Goal: Use online tool/utility: Utilize a website feature to perform a specific function

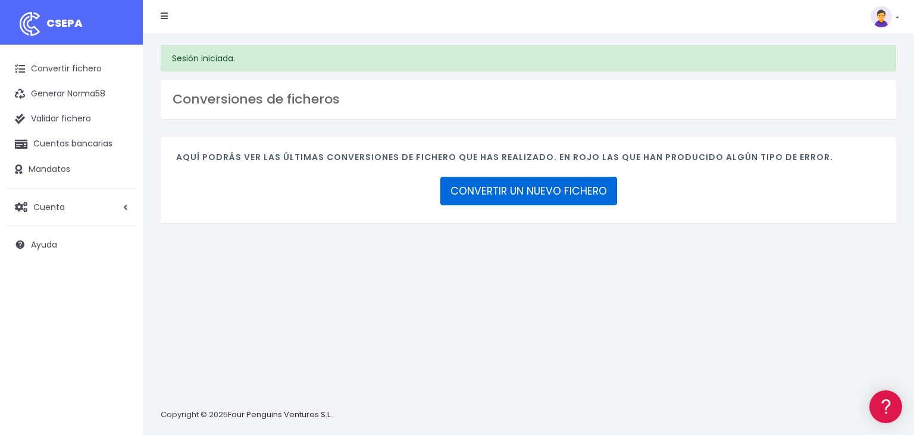
click at [535, 183] on link "CONVERTIR UN NUEVO FICHERO" at bounding box center [529, 191] width 177 height 29
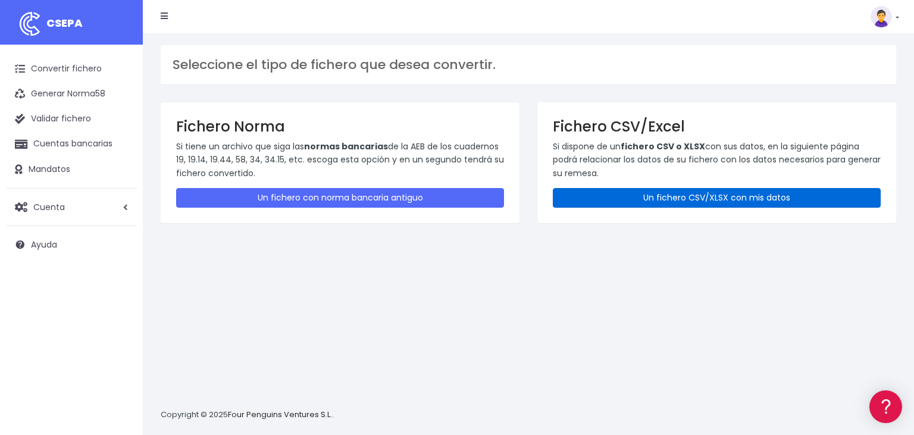
click at [733, 194] on link "Un fichero CSV/XLSX con mis datos" at bounding box center [717, 198] width 328 height 20
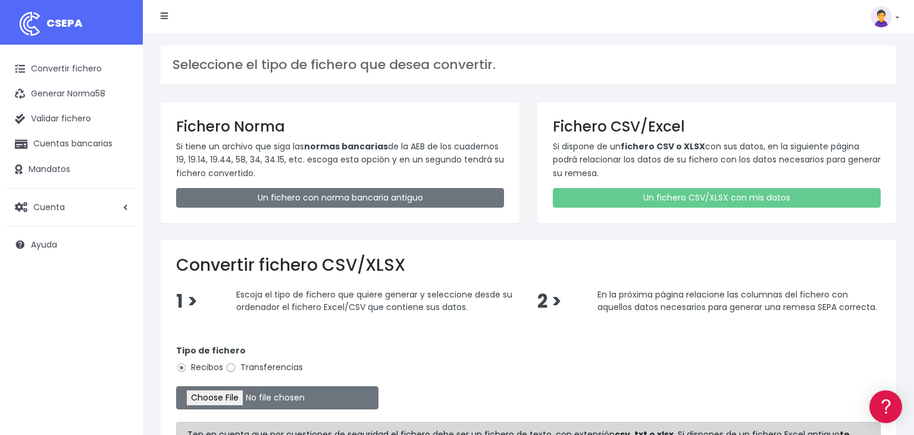
click at [230, 365] on input "Transferencias" at bounding box center [231, 368] width 11 height 11
radio input "true"
click at [215, 399] on input "file" at bounding box center [277, 397] width 202 height 23
type input "C:\fakepath\12082025.csv"
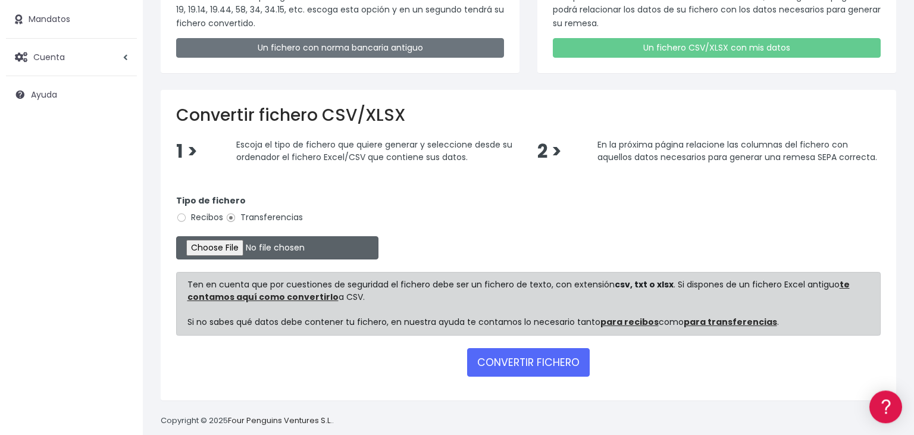
scroll to position [163, 0]
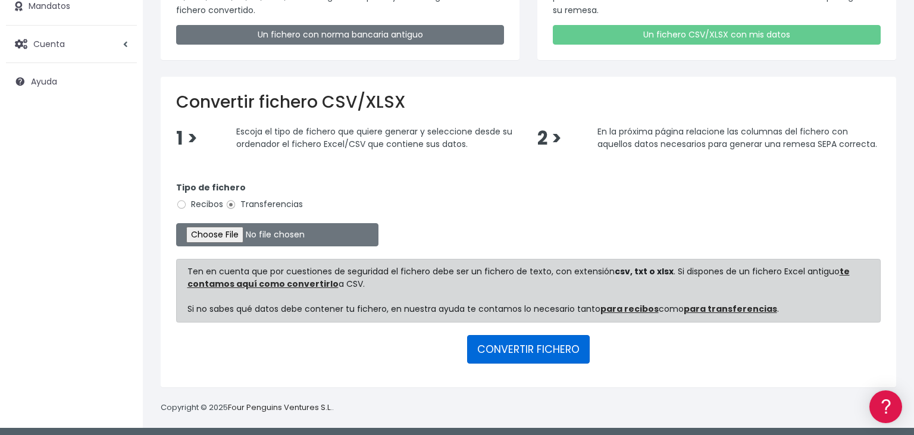
click at [535, 348] on button "CONVERTIR FICHERO" at bounding box center [528, 349] width 123 height 29
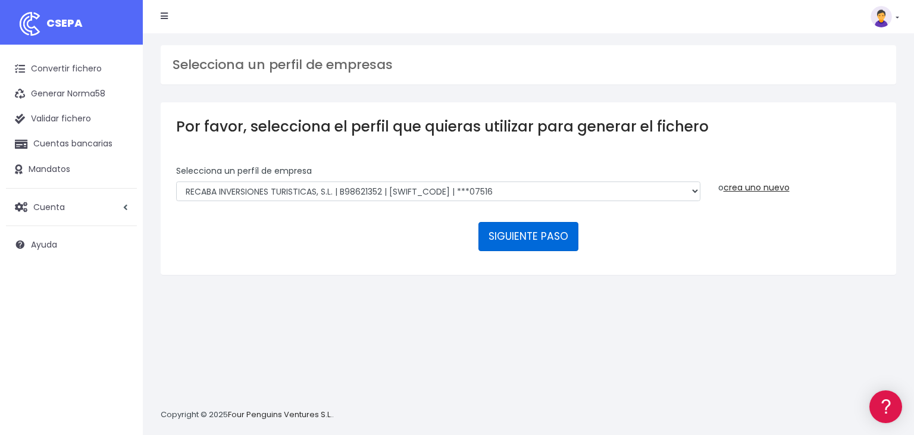
click at [542, 222] on button "SIGUIENTE PASO" at bounding box center [529, 236] width 100 height 29
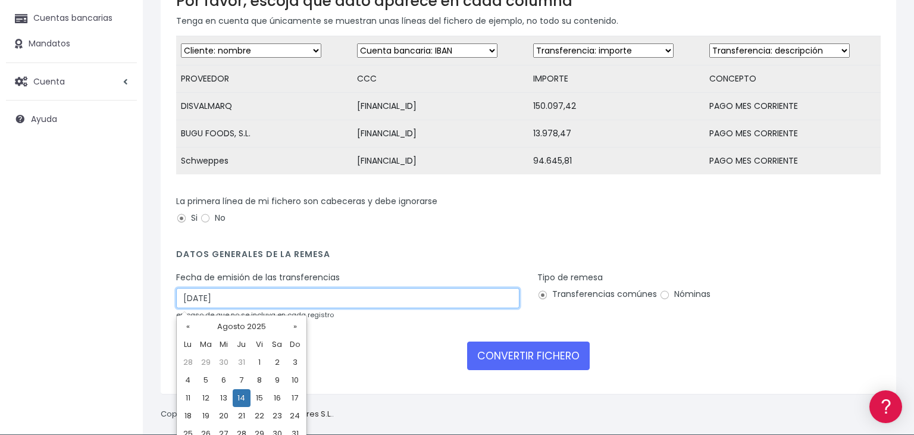
click at [239, 295] on input "[DATE]" at bounding box center [347, 298] width 343 height 20
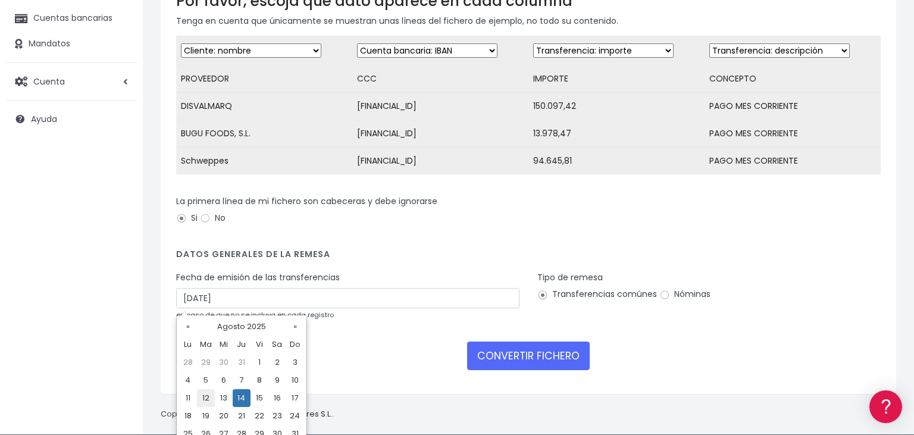
click at [208, 398] on td "12" at bounding box center [206, 398] width 18 height 18
type input "[DATE]"
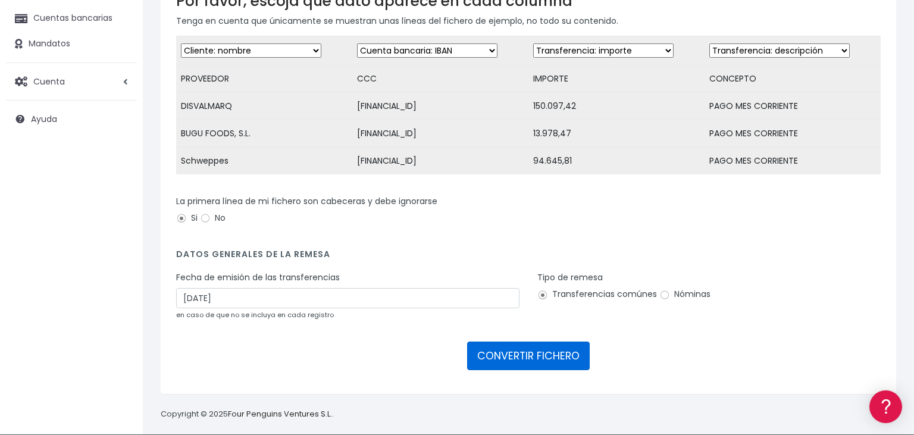
click at [504, 357] on button "CONVERTIR FICHERO" at bounding box center [528, 356] width 123 height 29
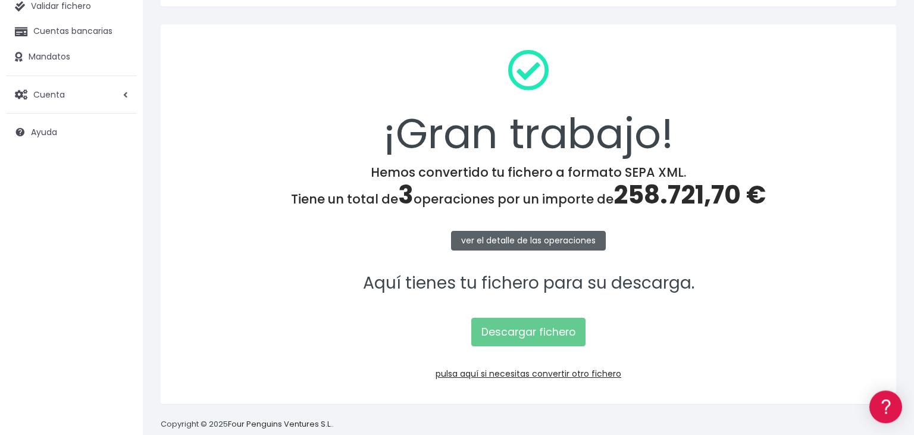
scroll to position [120, 0]
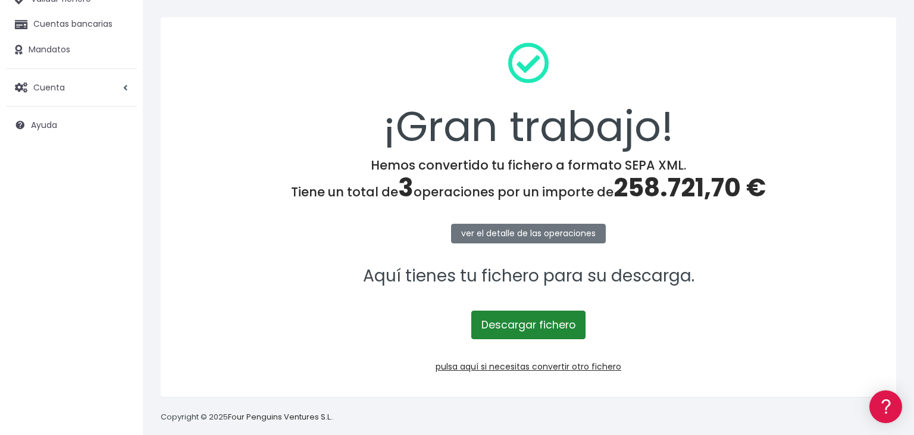
click at [524, 321] on link "Descargar fichero" at bounding box center [528, 325] width 114 height 29
